Goal: Check status: Check status

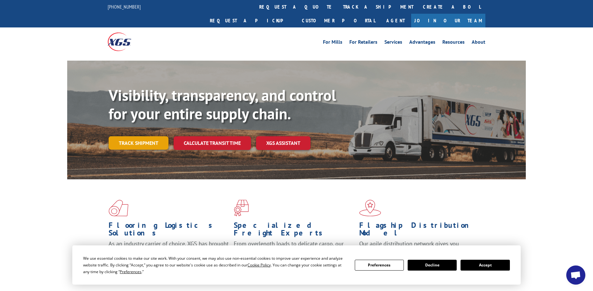
click at [153, 136] on link "Track shipment" at bounding box center [139, 142] width 60 height 13
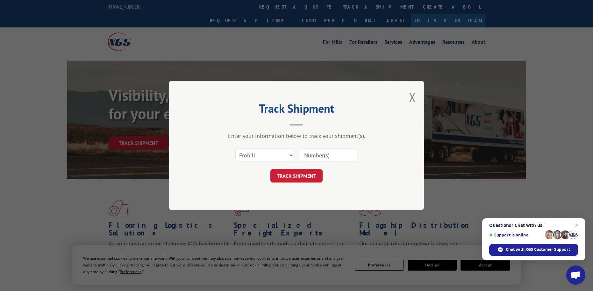
click at [319, 150] on input at bounding box center [328, 155] width 59 height 13
type input "17402964"
click button "TRACK SHIPMENT" at bounding box center [297, 175] width 52 height 13
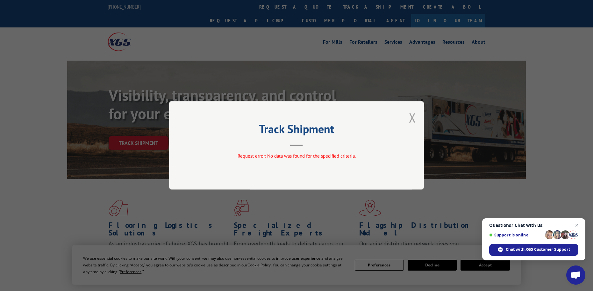
click at [414, 115] on button "Close modal" at bounding box center [412, 117] width 7 height 17
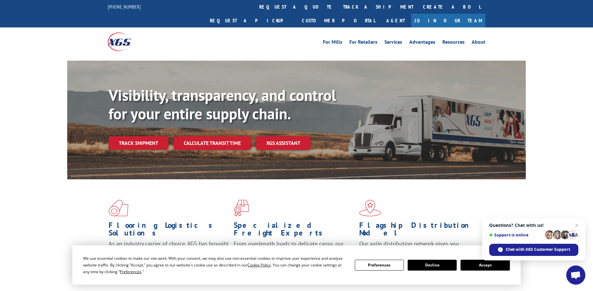
click at [481, 267] on button "Accept" at bounding box center [485, 264] width 49 height 11
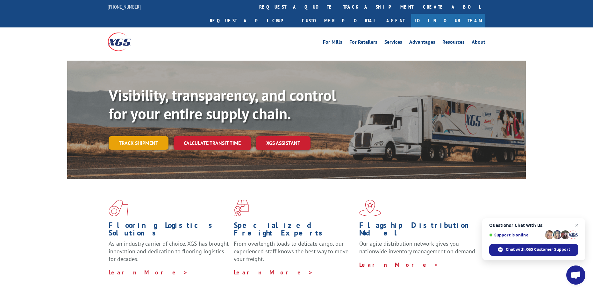
click at [153, 136] on link "Track shipment" at bounding box center [139, 142] width 60 height 13
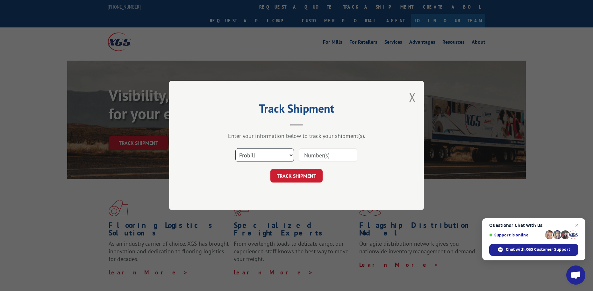
click at [290, 154] on select "Select category... Probill BOL PO" at bounding box center [265, 155] width 59 height 13
select select "bol"
click at [236, 149] on select "Select category... Probill BOL PO" at bounding box center [265, 155] width 59 height 13
click at [316, 156] on input at bounding box center [328, 155] width 59 height 13
type input "17402964"
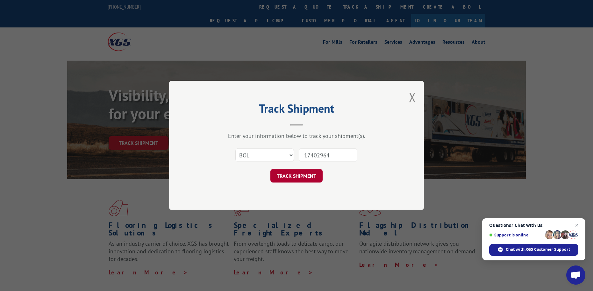
click at [290, 175] on button "TRACK SHIPMENT" at bounding box center [297, 175] width 52 height 13
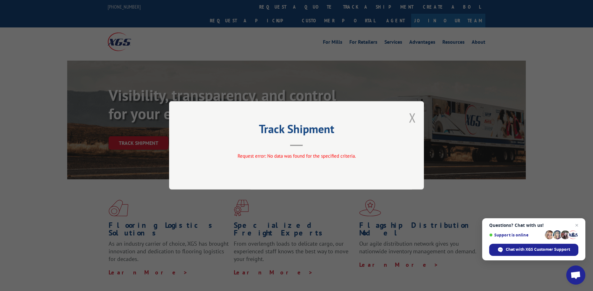
click at [413, 117] on button "Close modal" at bounding box center [412, 117] width 7 height 17
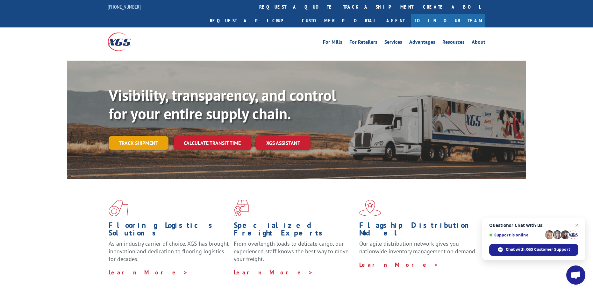
click at [123, 136] on link "Track shipment" at bounding box center [139, 142] width 60 height 13
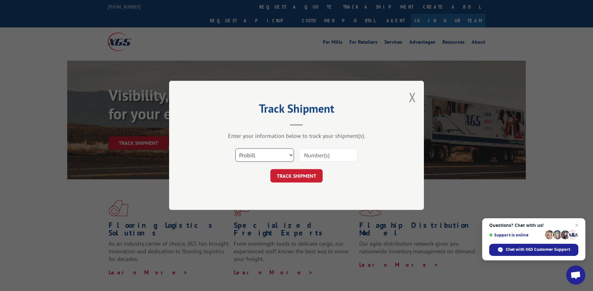
click at [294, 155] on select "Select category... Probill BOL PO" at bounding box center [265, 155] width 59 height 13
select select "po"
click at [236, 149] on select "Select category... Probill BOL PO" at bounding box center [265, 155] width 59 height 13
click at [323, 156] on input at bounding box center [328, 155] width 59 height 13
type input "17402964"
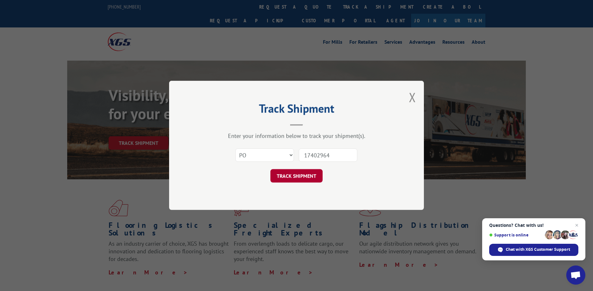
click at [307, 174] on button "TRACK SHIPMENT" at bounding box center [297, 175] width 52 height 13
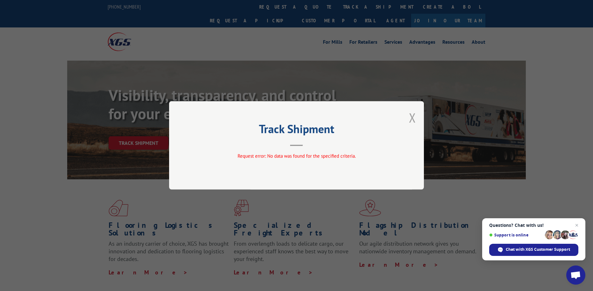
click at [413, 118] on button "Close modal" at bounding box center [412, 117] width 7 height 17
